Goal: Register for event/course

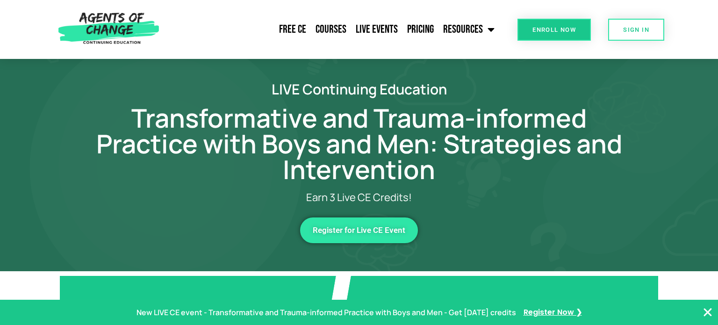
click at [397, 234] on span "Register for Live CE Event" at bounding box center [359, 230] width 93 height 8
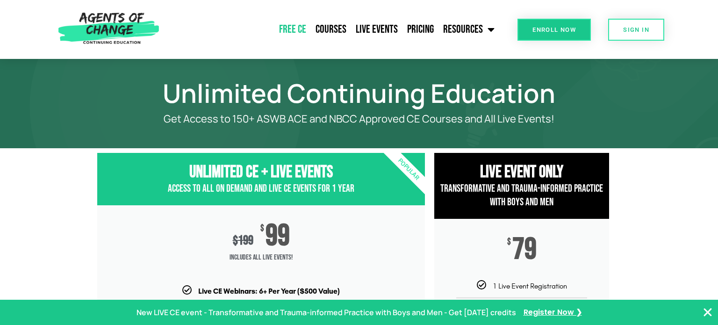
click at [295, 28] on link "Free CE" at bounding box center [292, 29] width 36 height 23
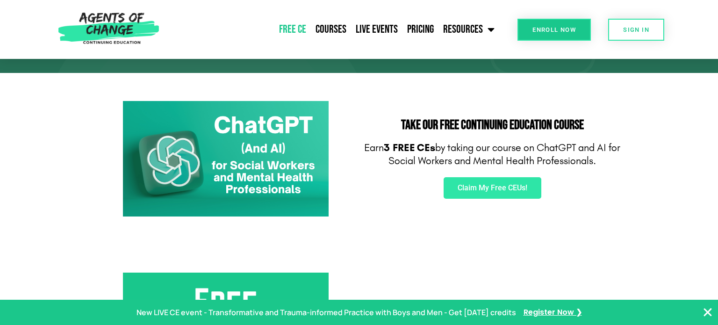
scroll to position [124, 0]
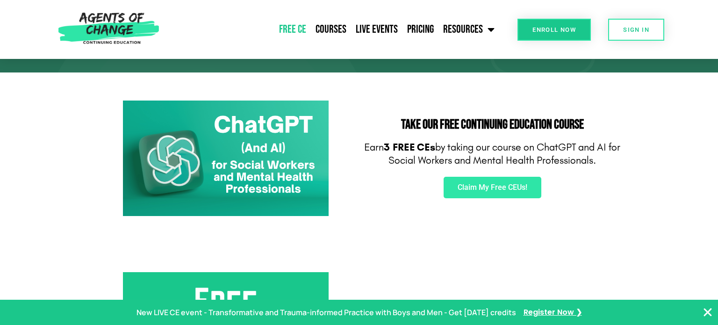
click at [287, 141] on img at bounding box center [226, 158] width 206 height 116
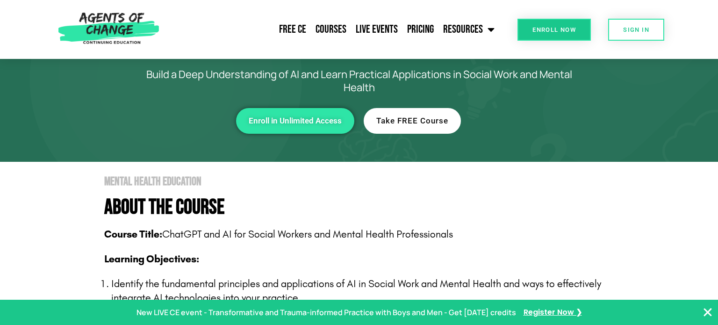
scroll to position [66, 0]
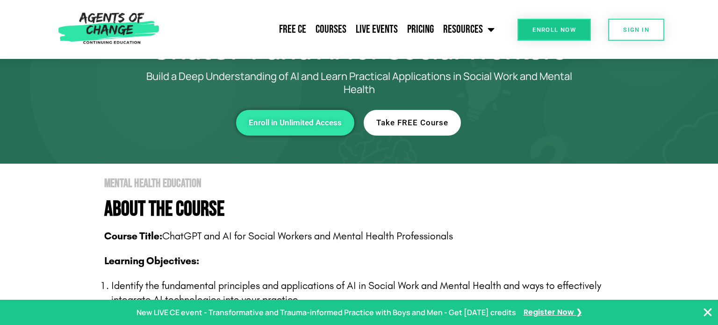
click at [432, 127] on link "Take FREE Course" at bounding box center [411, 123] width 97 height 26
